Goal: Check status

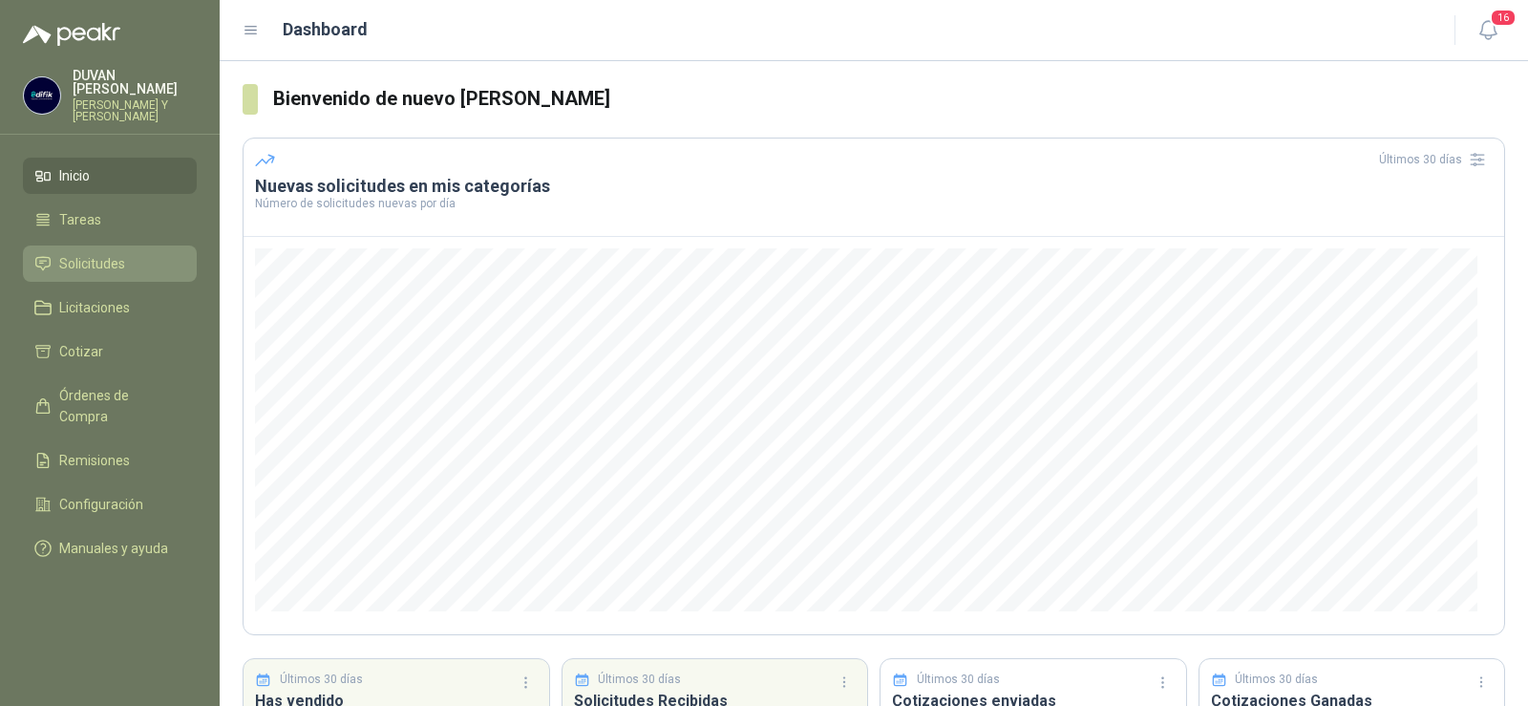
click at [114, 267] on span "Solicitudes" at bounding box center [92, 263] width 66 height 21
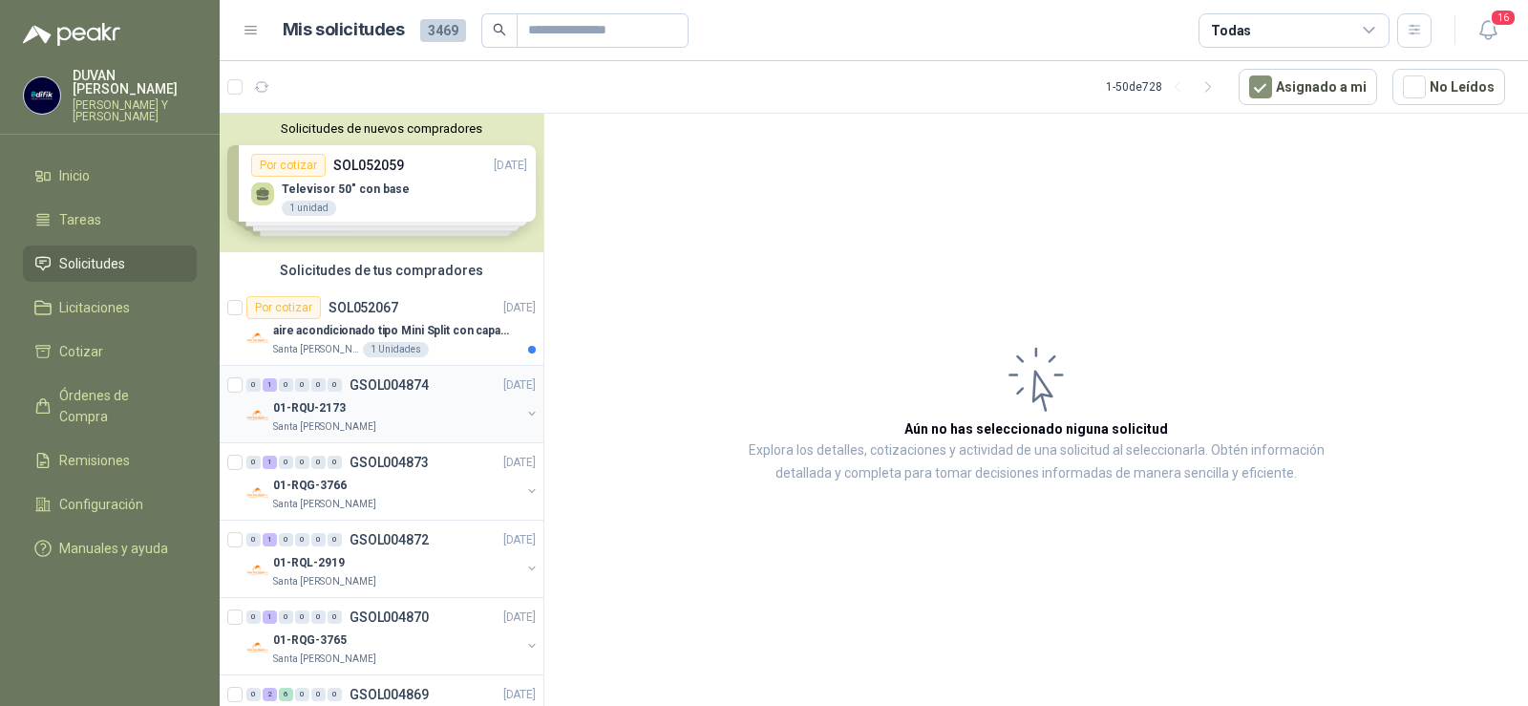
click at [387, 389] on p "GSOL004874" at bounding box center [389, 384] width 79 height 13
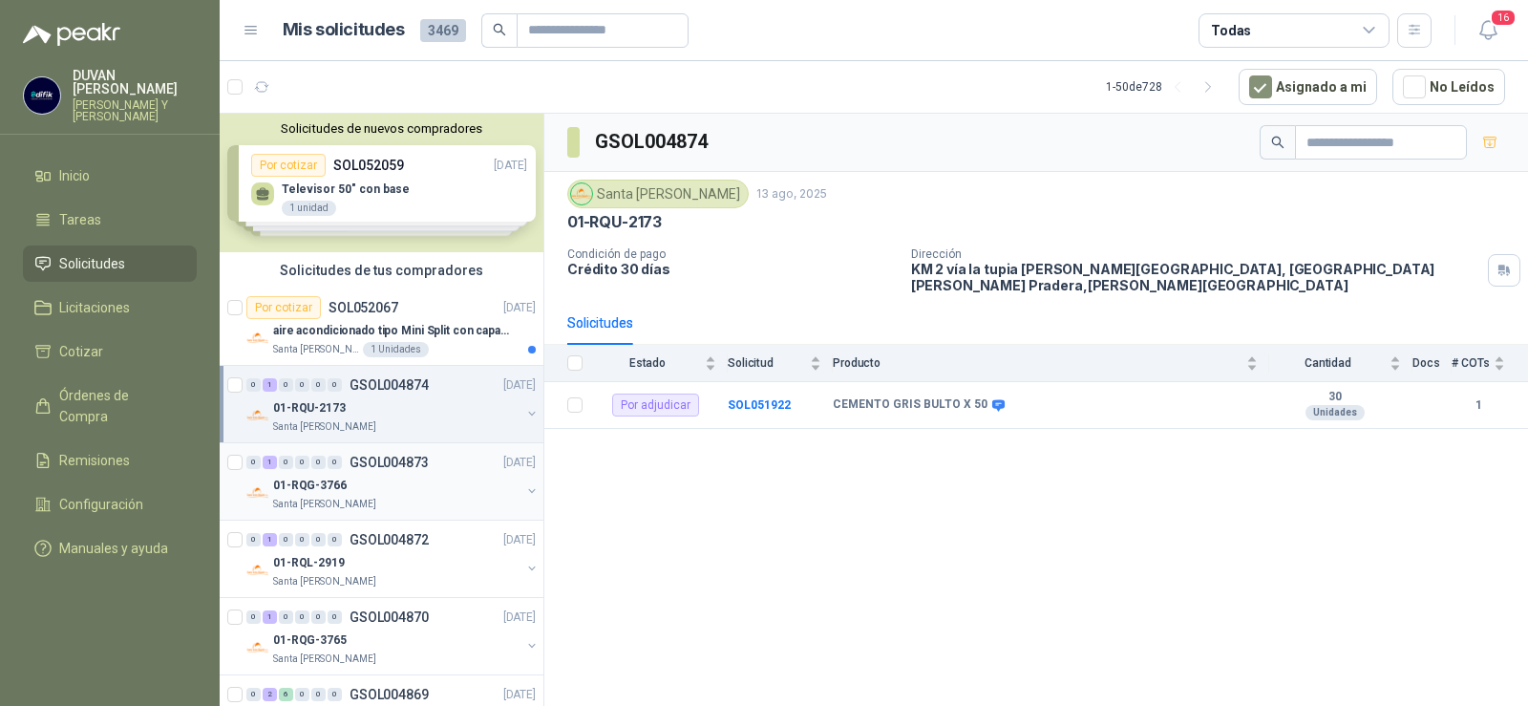
click at [395, 464] on p "GSOL004873" at bounding box center [389, 462] width 79 height 13
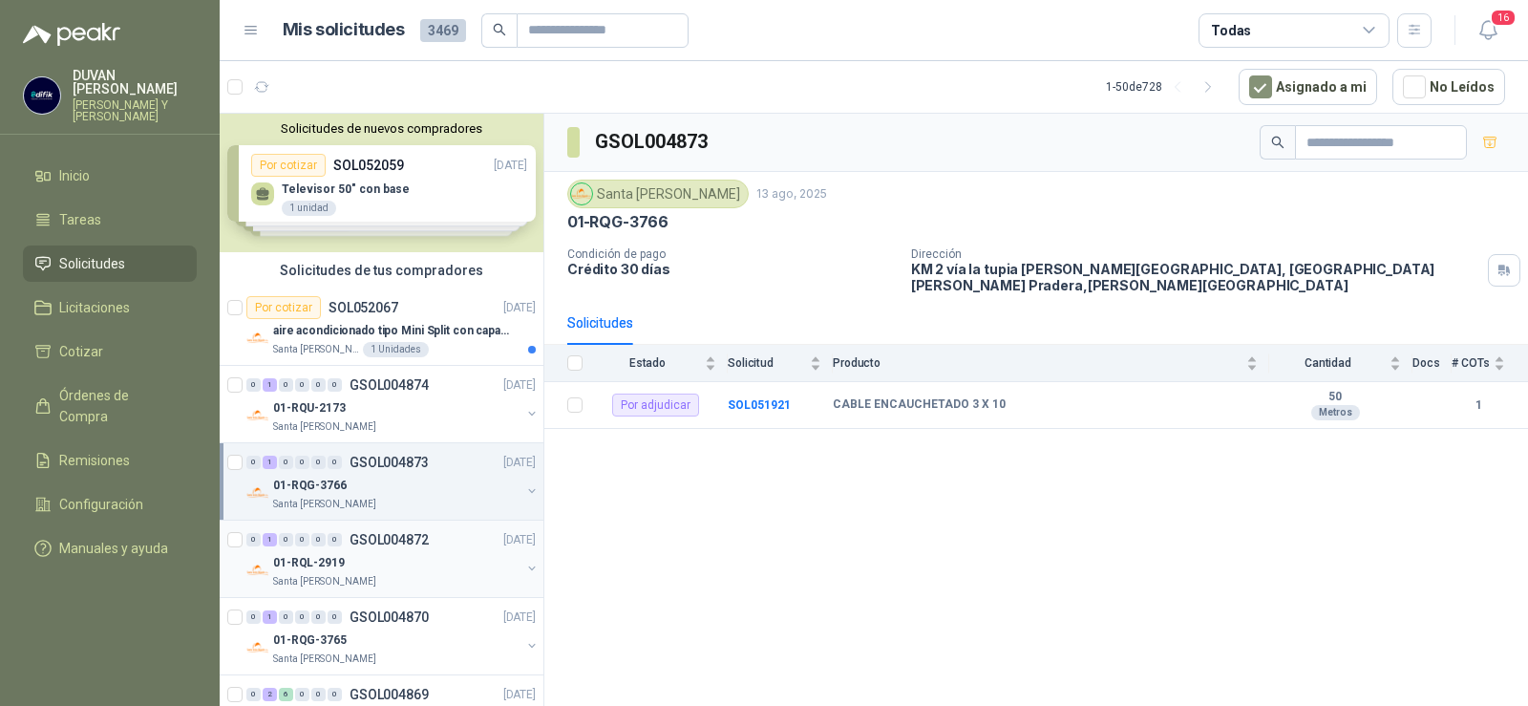
click at [407, 539] on p "GSOL004872" at bounding box center [389, 539] width 79 height 13
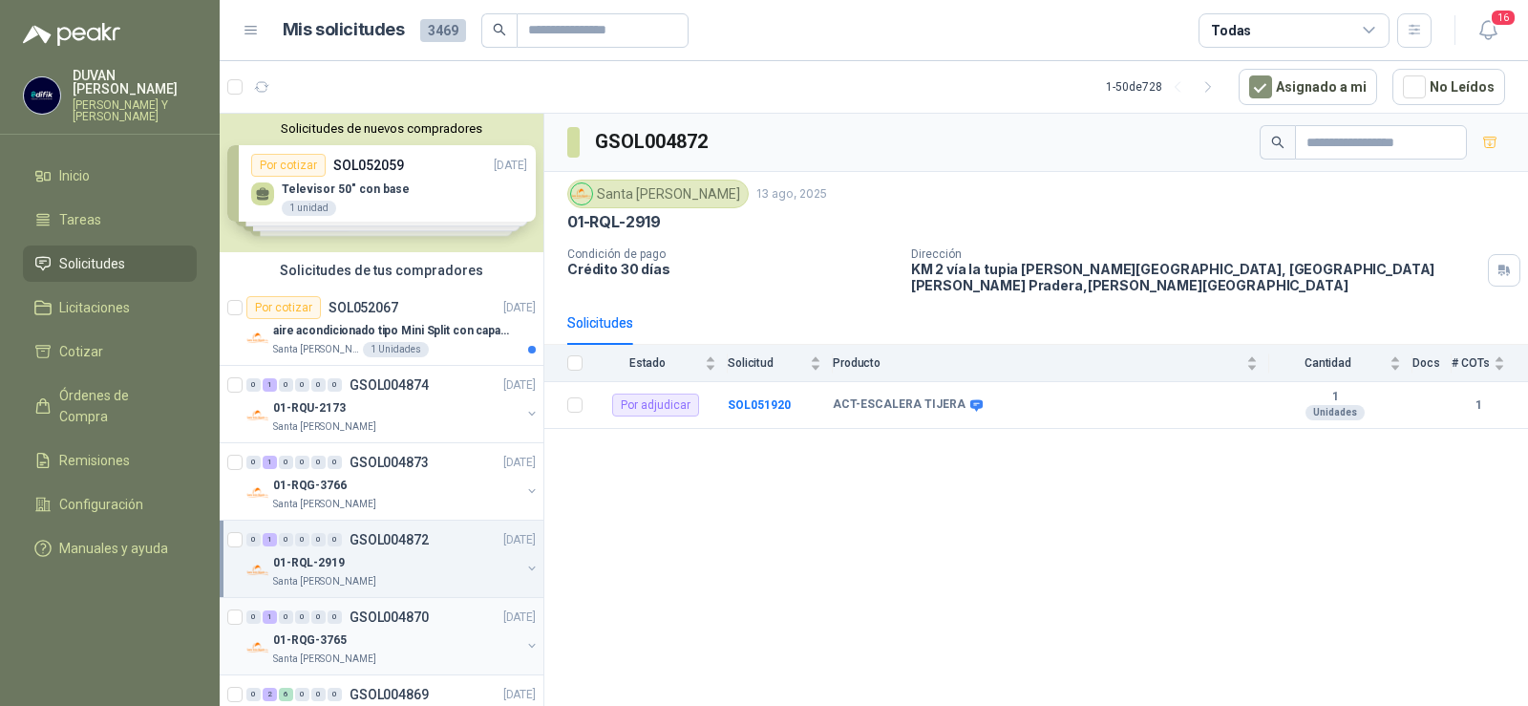
click at [424, 618] on p "GSOL004870" at bounding box center [389, 616] width 79 height 13
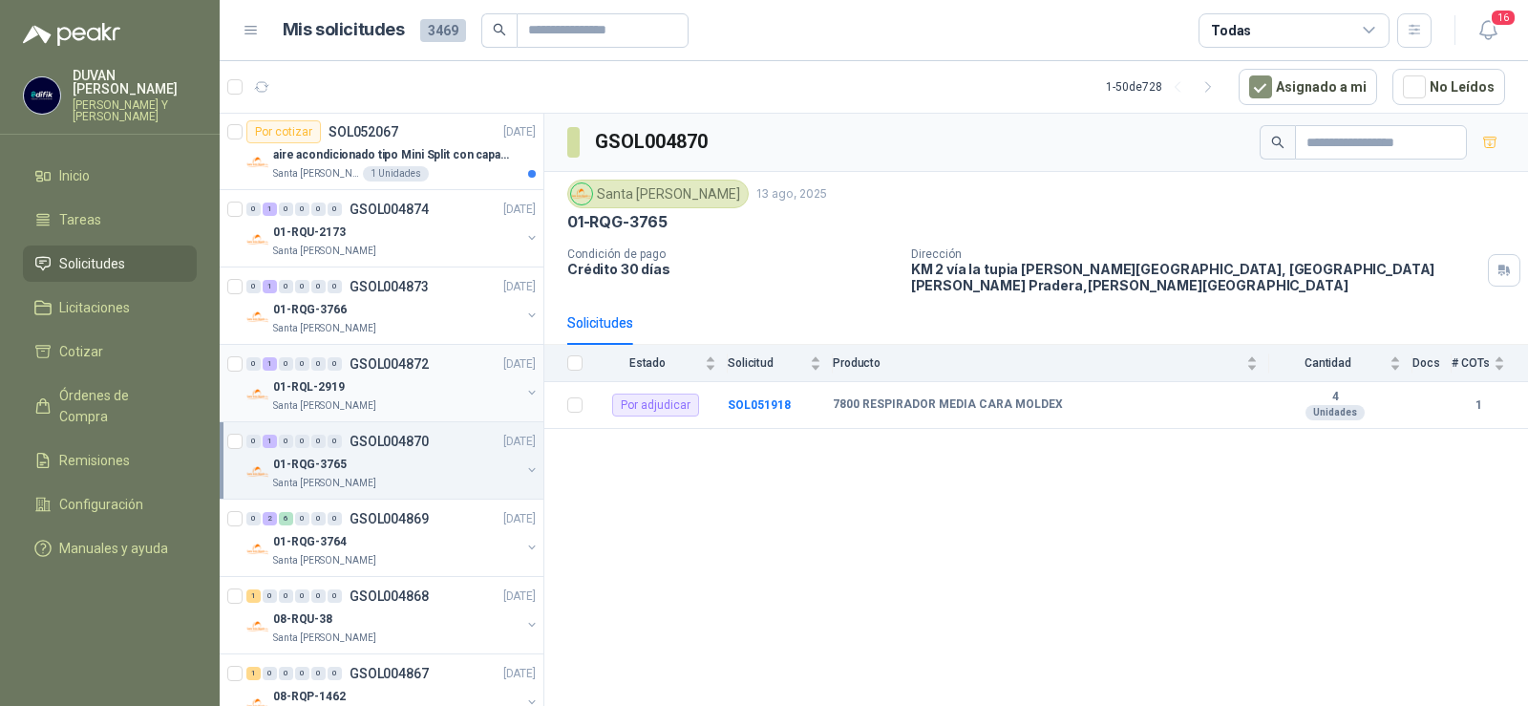
scroll to position [191, 0]
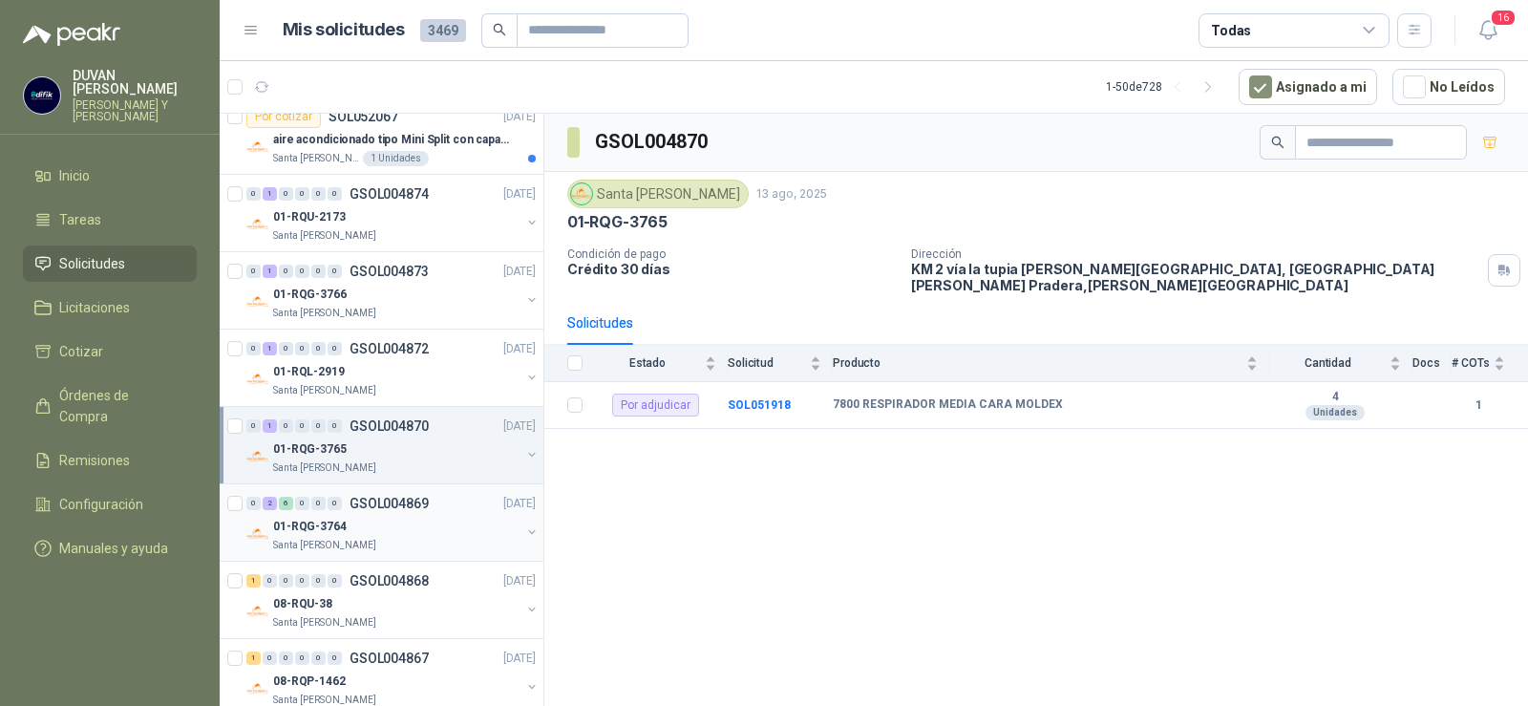
click at [388, 504] on p "GSOL004869" at bounding box center [389, 503] width 79 height 13
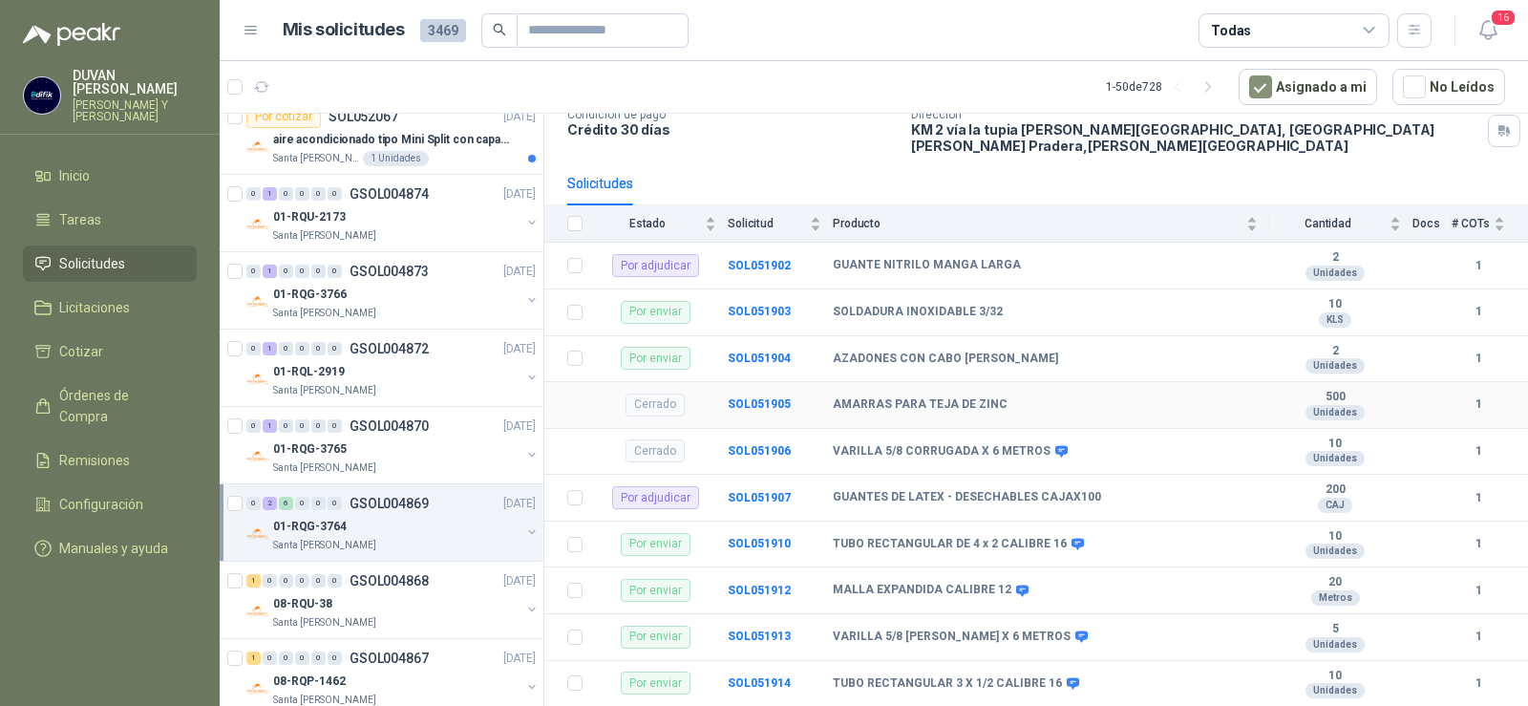
scroll to position [191, 0]
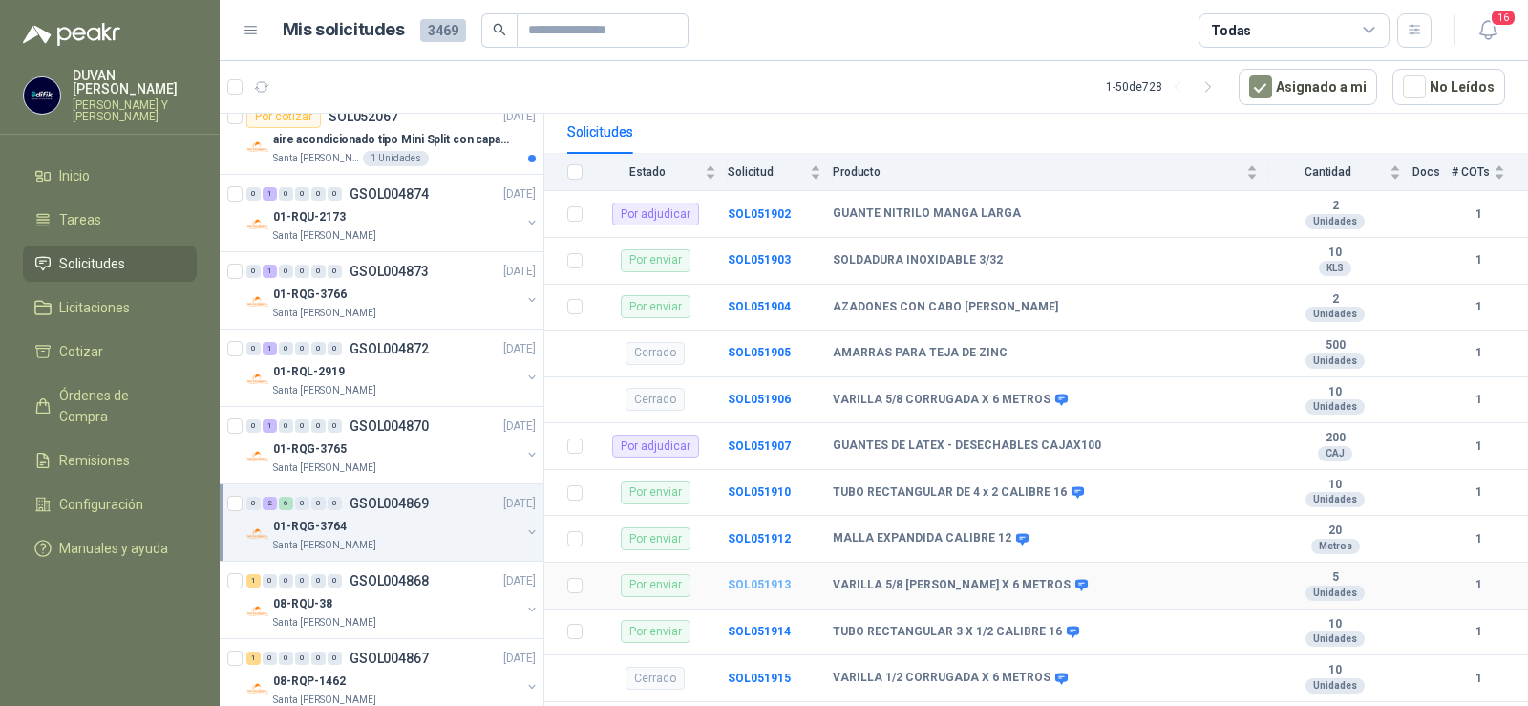
click at [762, 578] on b "SOL051913" at bounding box center [759, 584] width 63 height 13
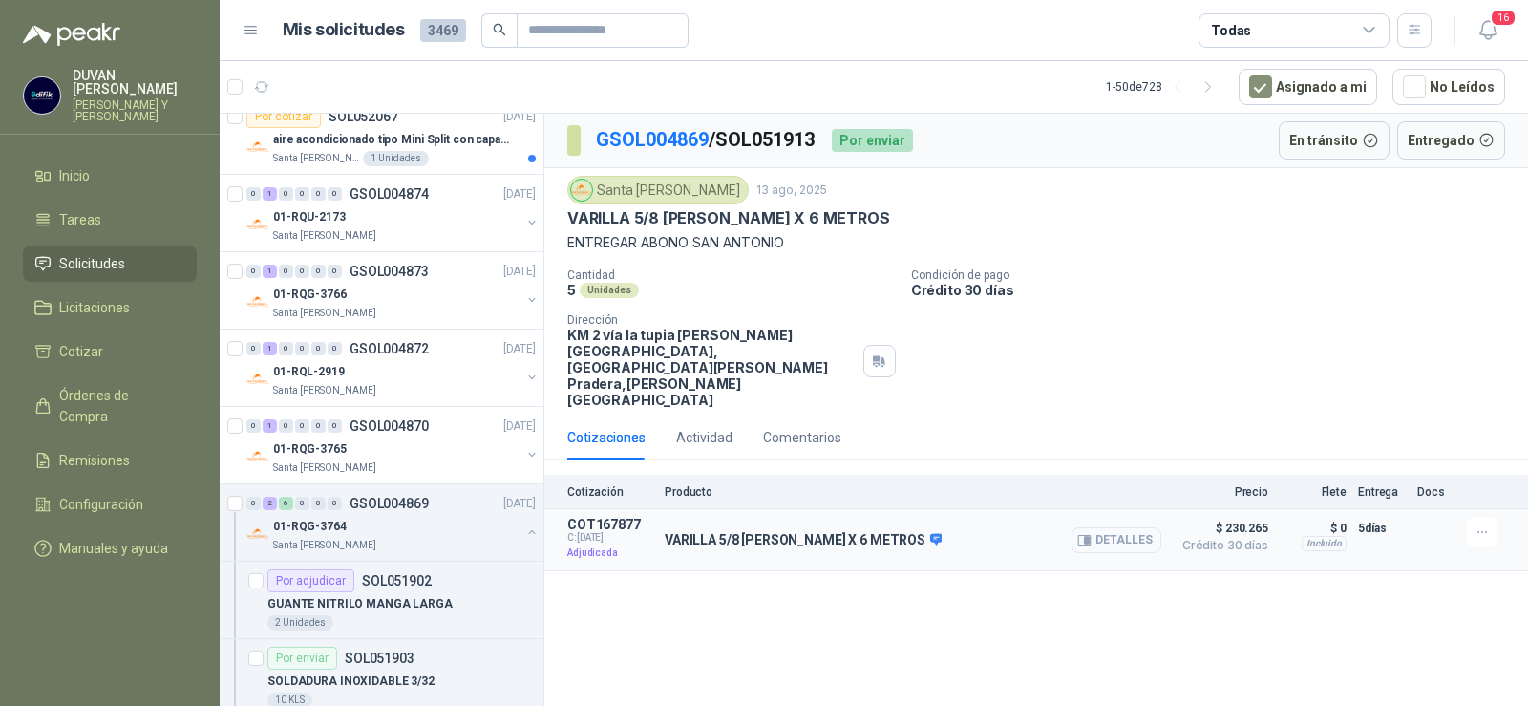
click at [1103, 527] on button "Detalles" at bounding box center [1117, 540] width 90 height 26
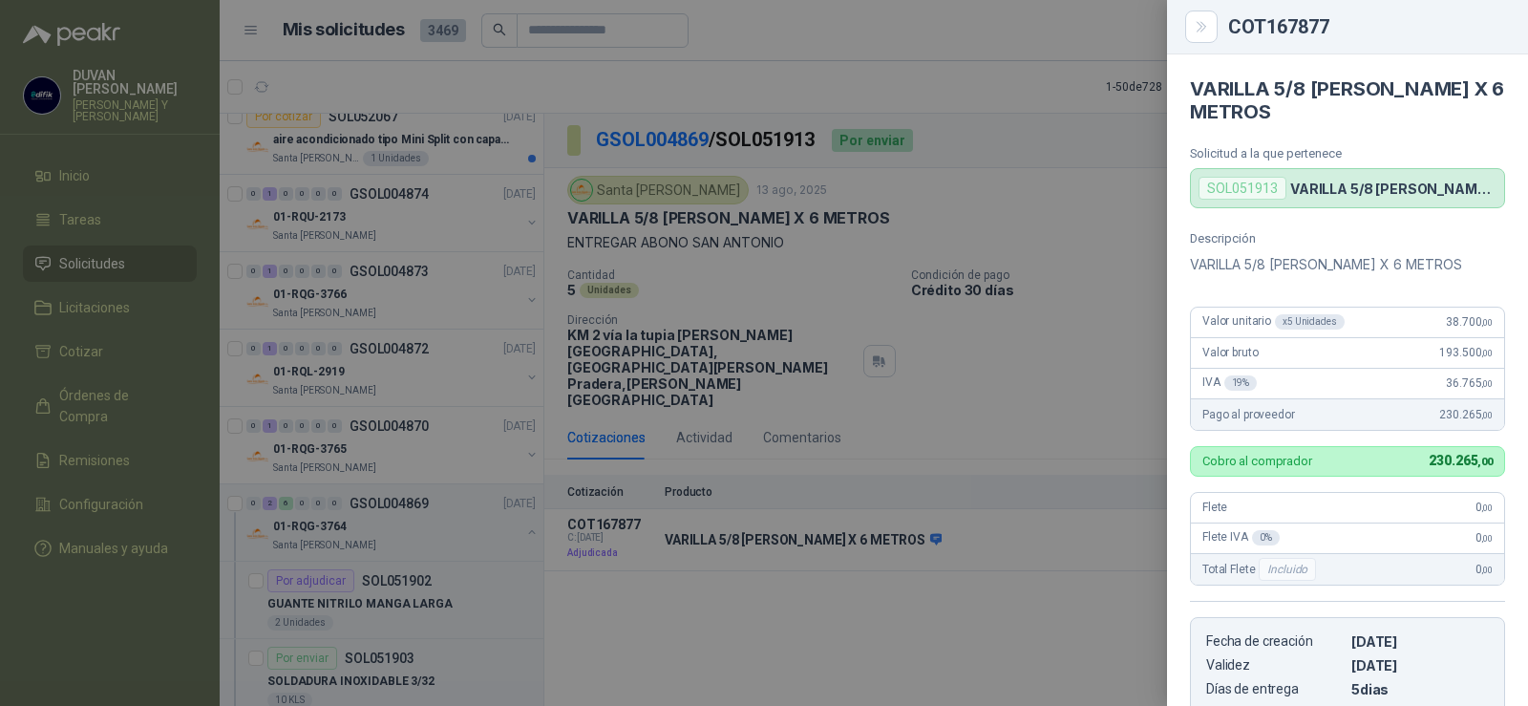
click at [1012, 224] on div at bounding box center [764, 353] width 1528 height 706
